Goal: Entertainment & Leisure: Consume media (video, audio)

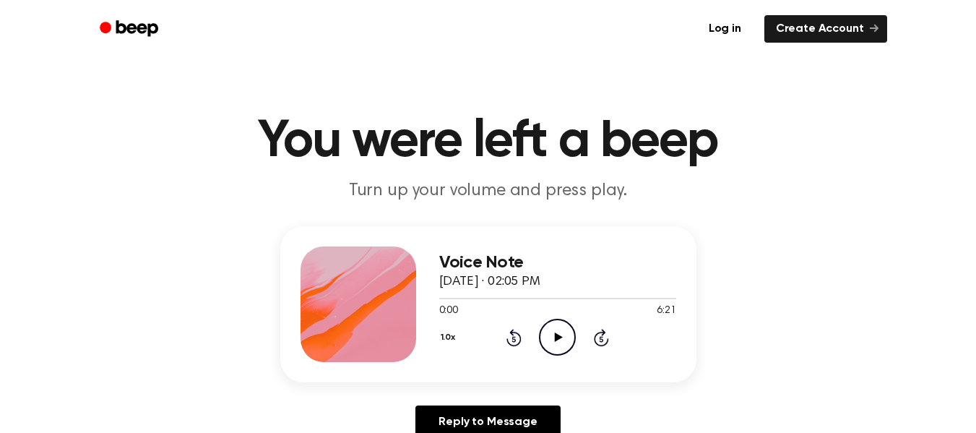
click at [561, 329] on icon "Play Audio" at bounding box center [557, 337] width 37 height 37
click at [564, 336] on icon "Pause Audio" at bounding box center [557, 337] width 37 height 37
click at [564, 336] on icon "Play Audio" at bounding box center [557, 337] width 37 height 37
click at [548, 325] on icon "Pause Audio" at bounding box center [557, 337] width 37 height 37
click at [448, 297] on div at bounding box center [557, 298] width 237 height 12
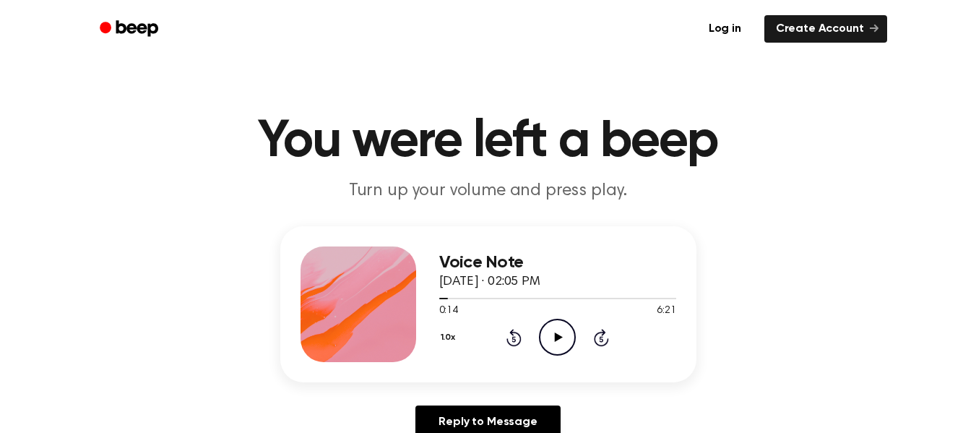
click at [553, 338] on icon "Play Audio" at bounding box center [557, 337] width 37 height 37
click at [557, 335] on icon "Pause Audio" at bounding box center [557, 337] width 37 height 37
